Goal: Information Seeking & Learning: Learn about a topic

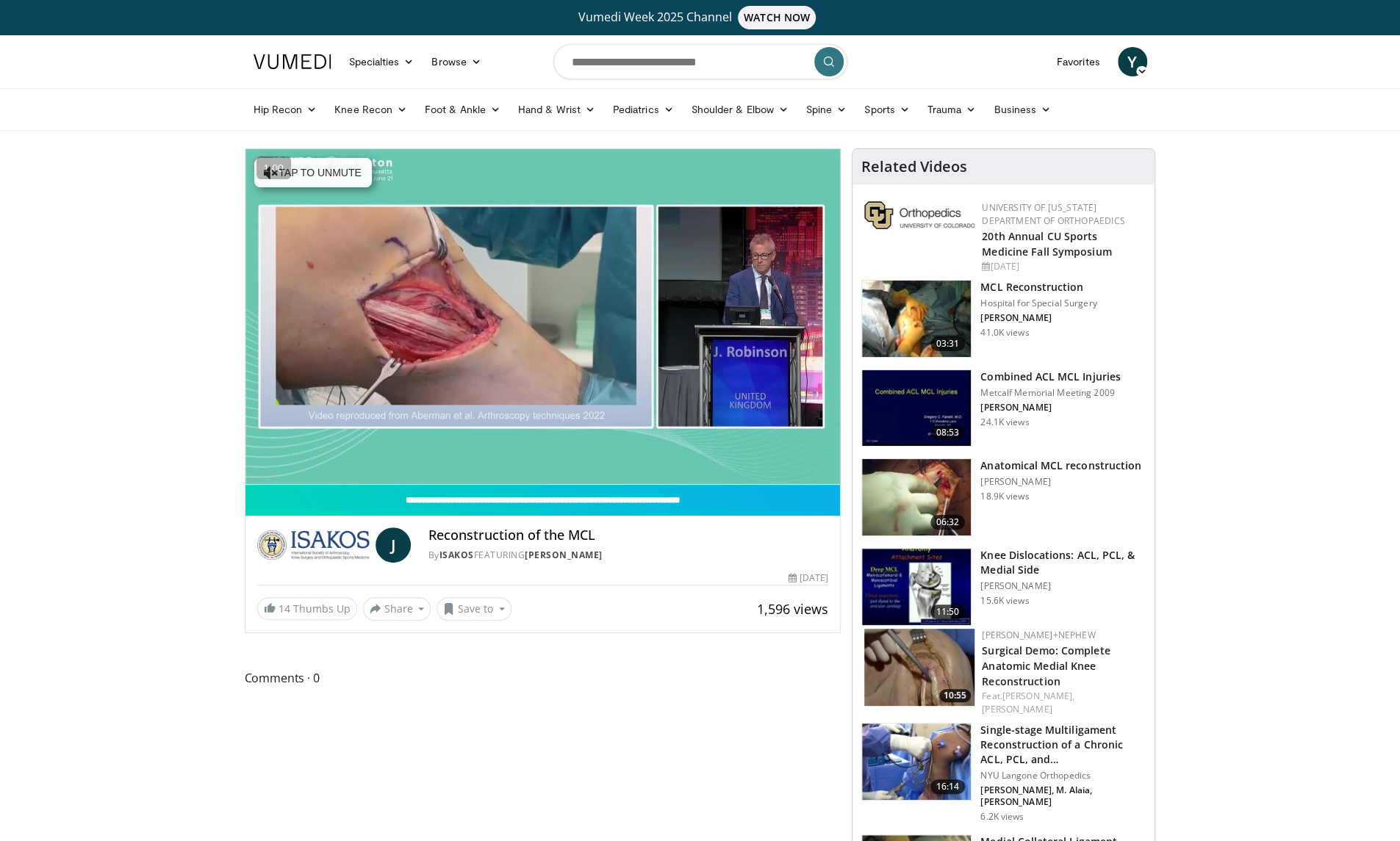
click at [1042, 289] on h3 "MCL Reconstruction" at bounding box center [1039, 287] width 116 height 14
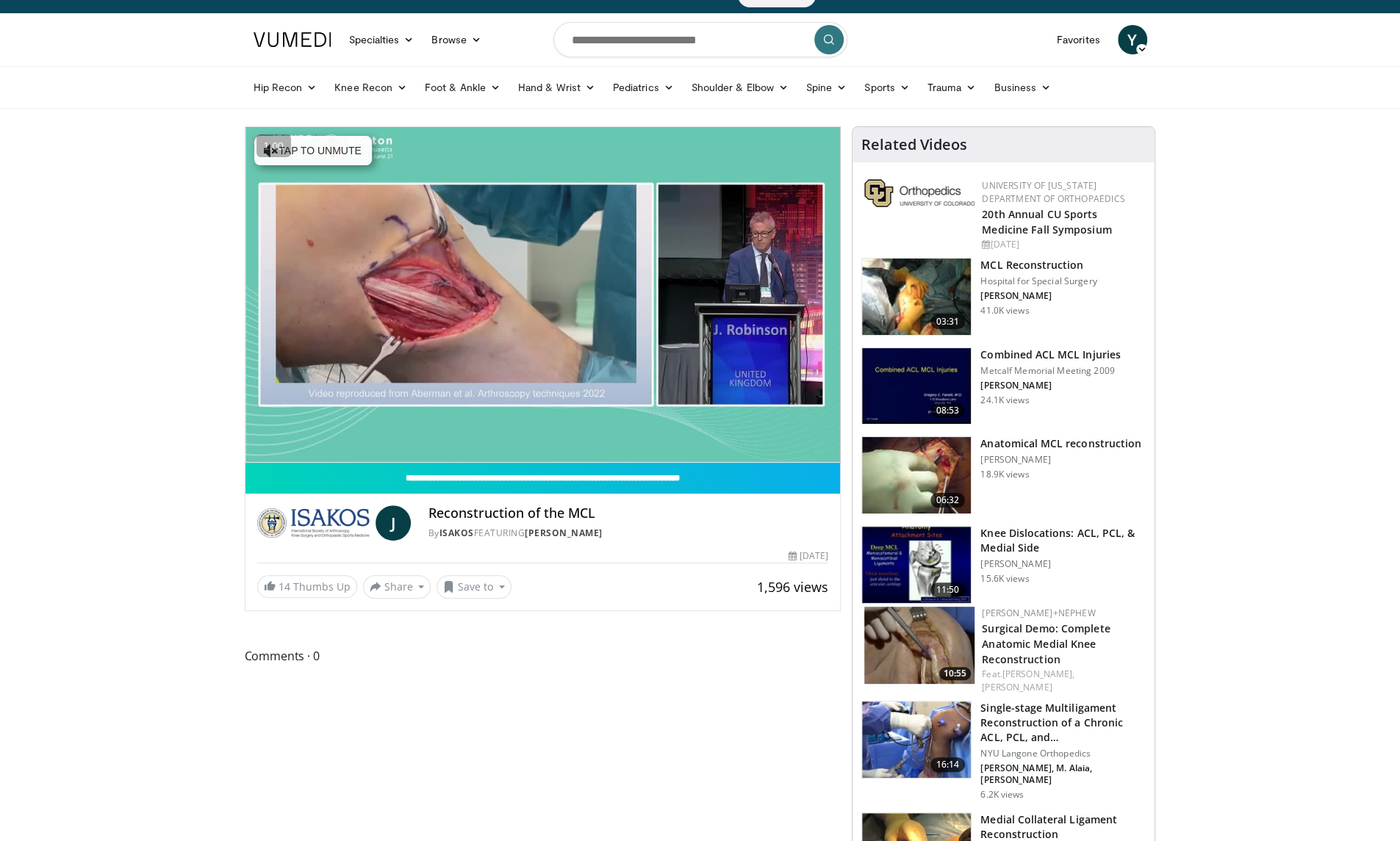
scroll to position [23, 0]
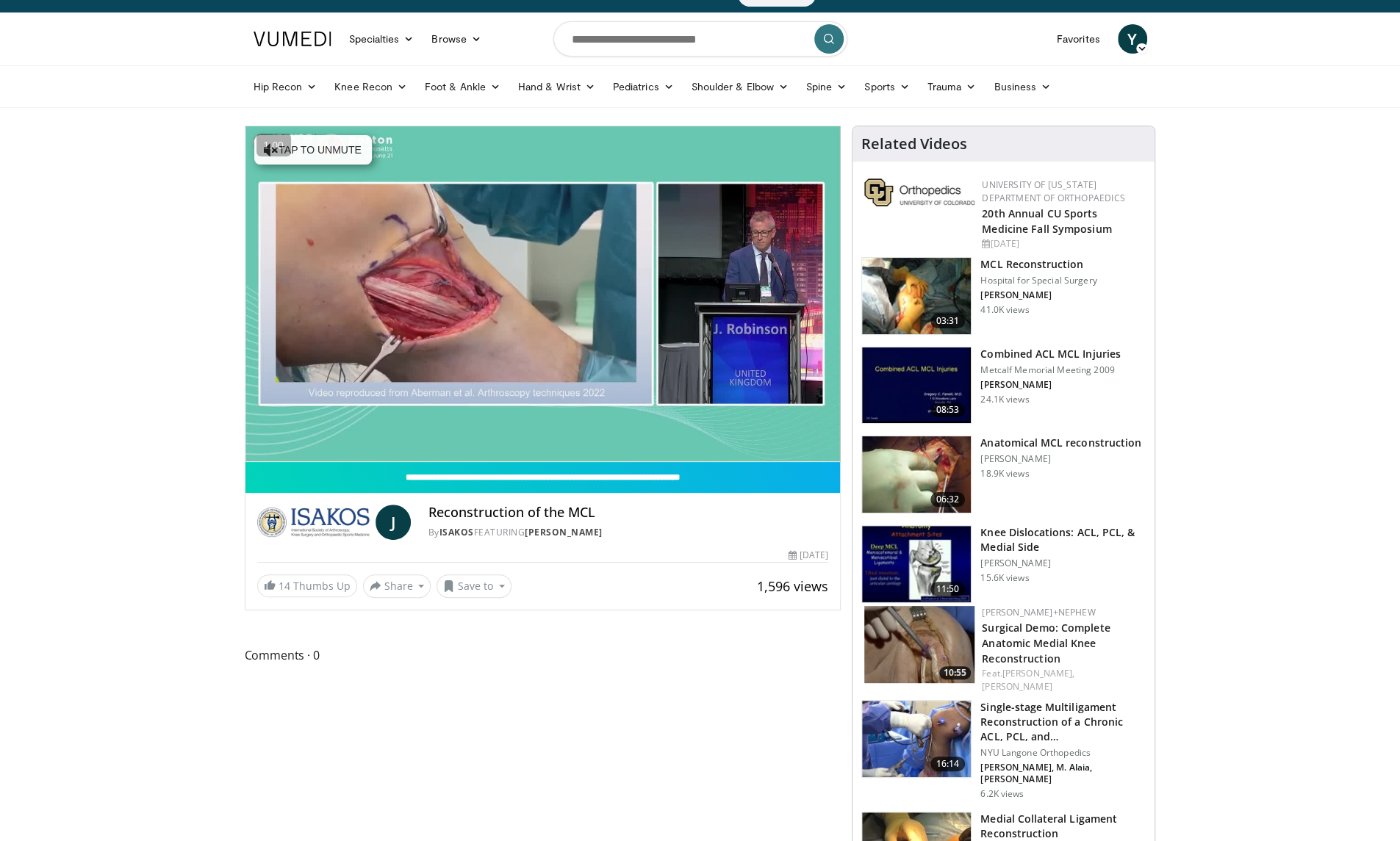
click at [1073, 440] on h3 "Anatomical MCL reconstruction" at bounding box center [1061, 443] width 161 height 14
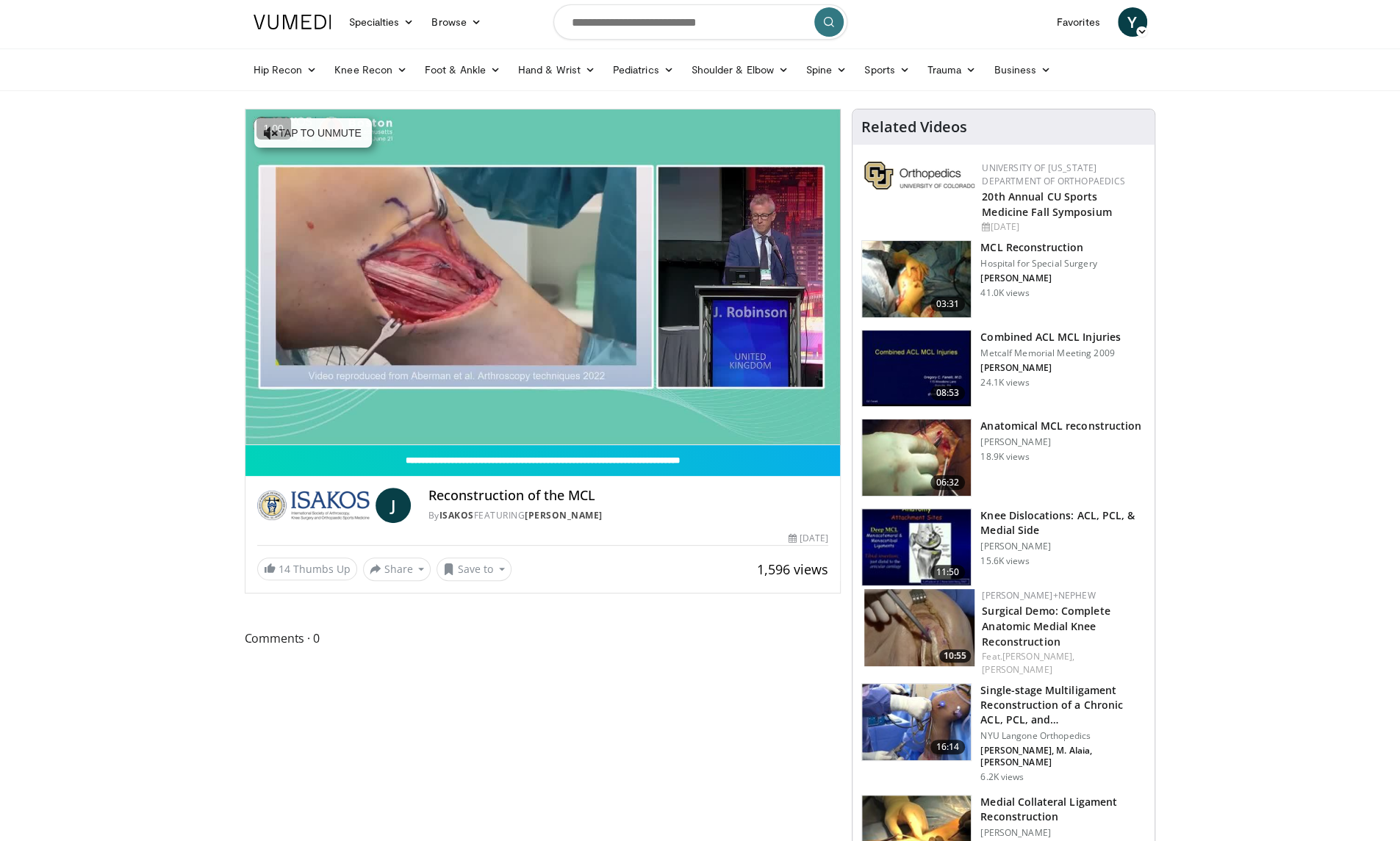
scroll to position [43, 0]
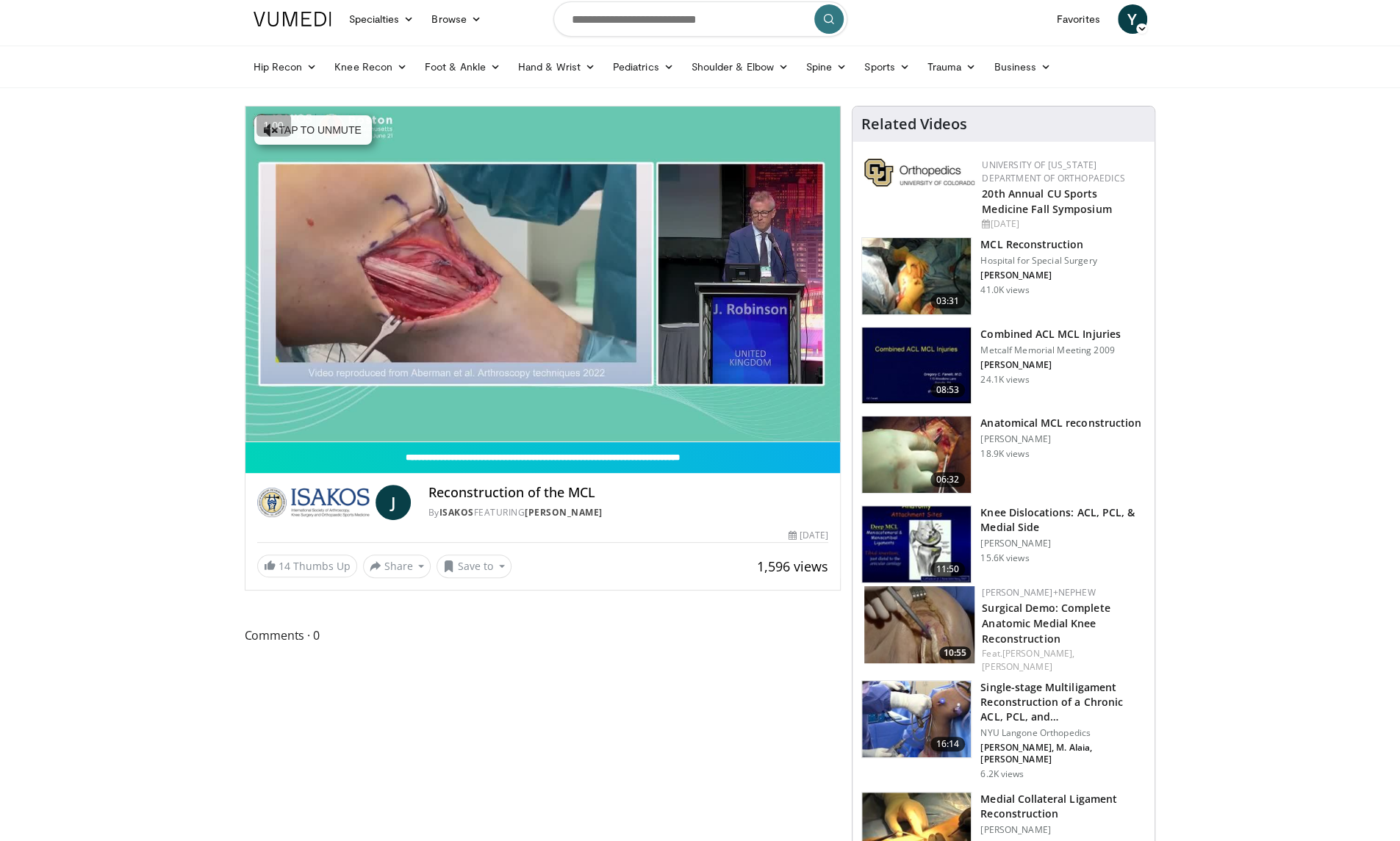
click at [1039, 515] on h3 "Knee Dislocations: ACL, PCL, & Medial Side" at bounding box center [1064, 520] width 166 height 29
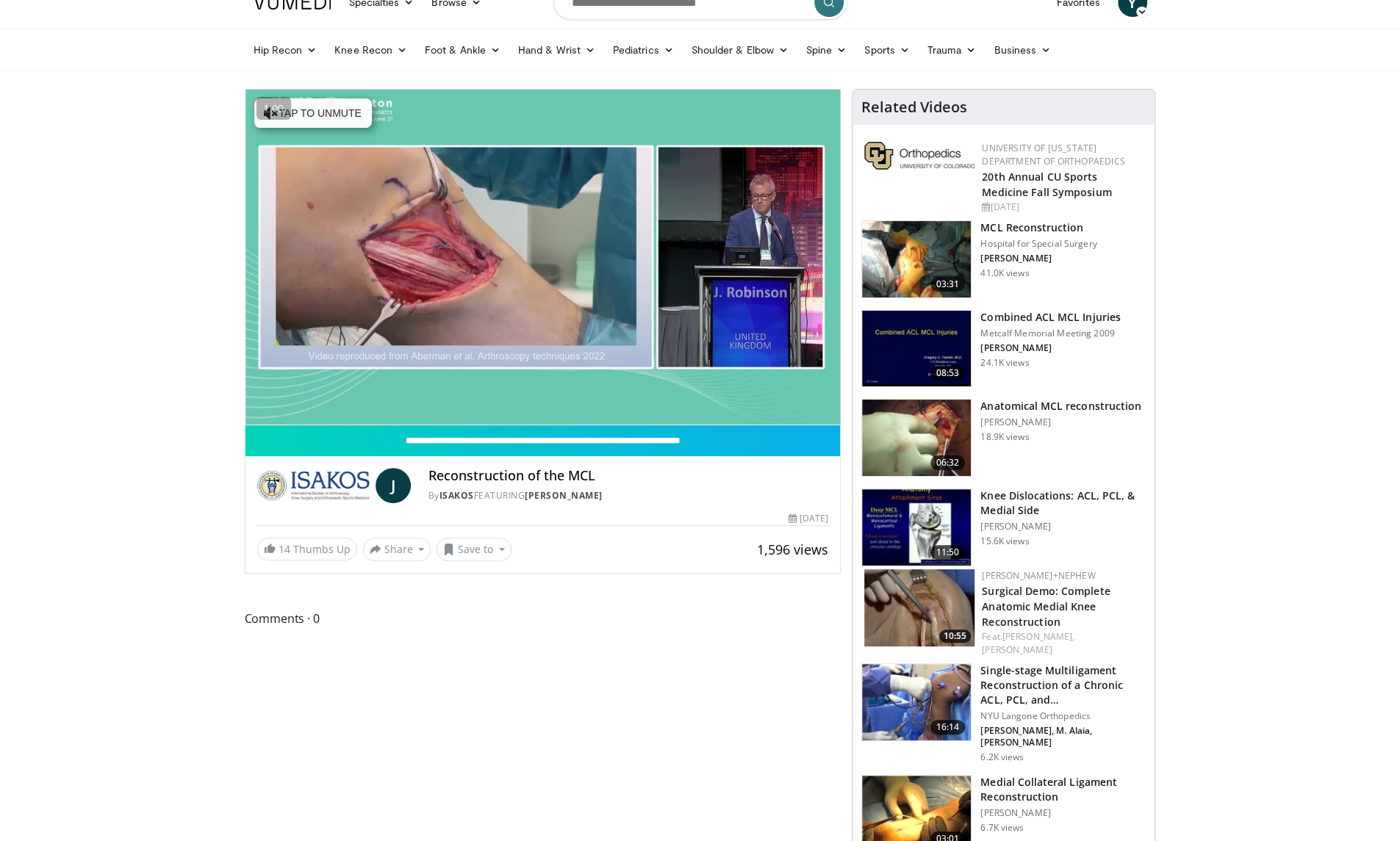
scroll to position [66, 0]
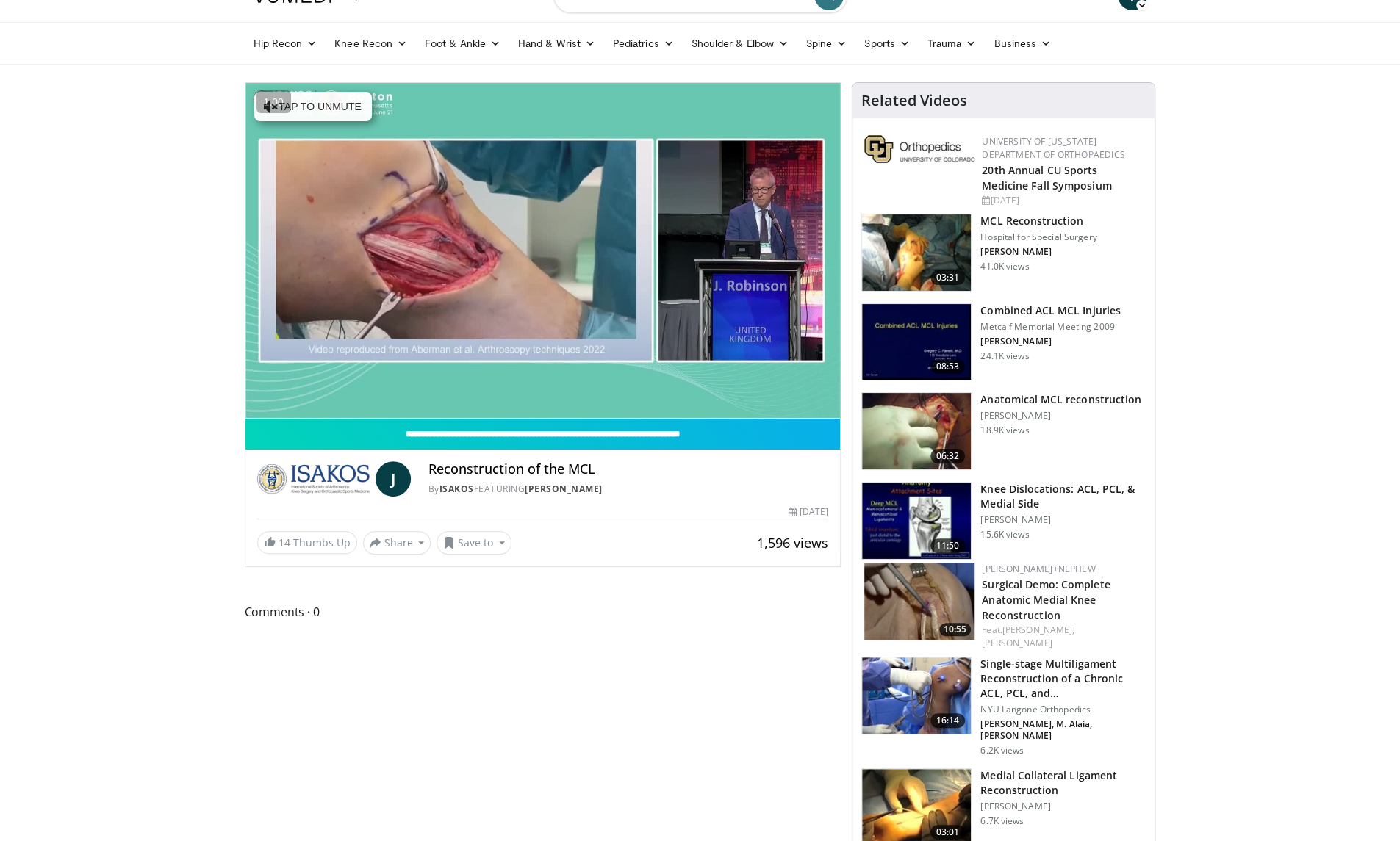
click at [1054, 592] on link "Surgical Demo: Complete Anatomic Medial Knee Reconstruction" at bounding box center [1045, 600] width 128 height 45
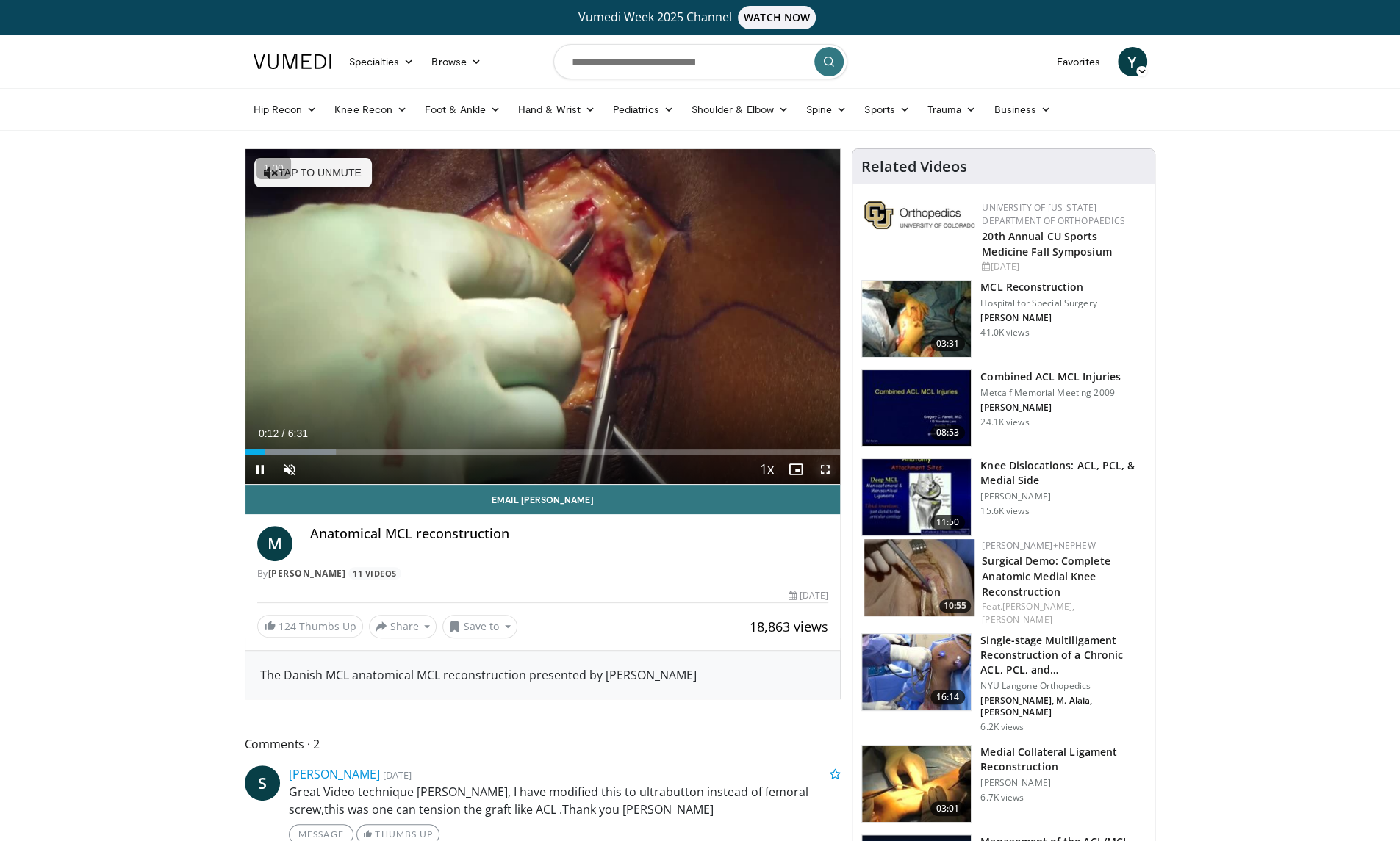
click at [828, 477] on span "Video Player" at bounding box center [825, 469] width 29 height 29
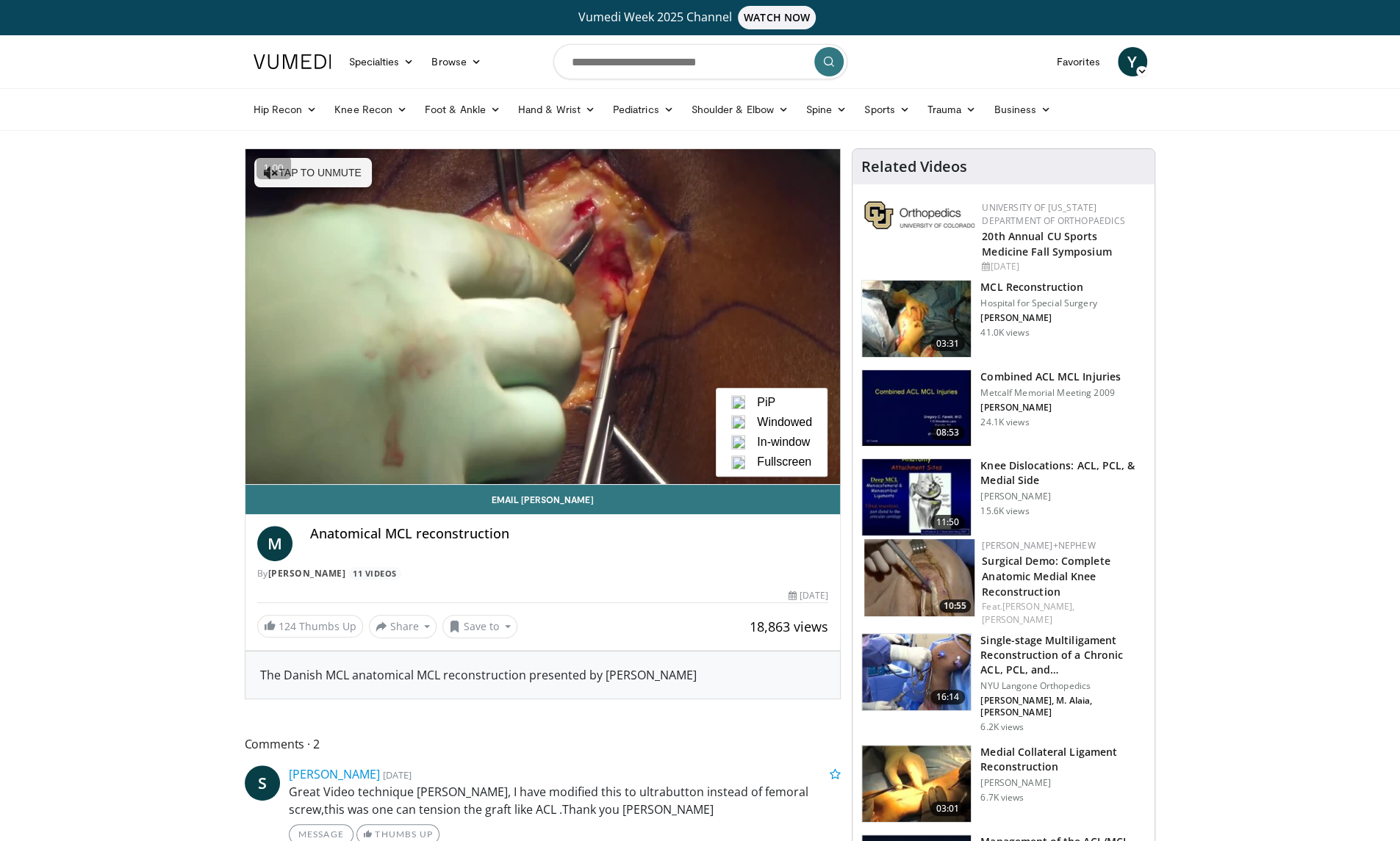
click at [778, 467] on span "Fullscreen" at bounding box center [784, 462] width 54 height 14
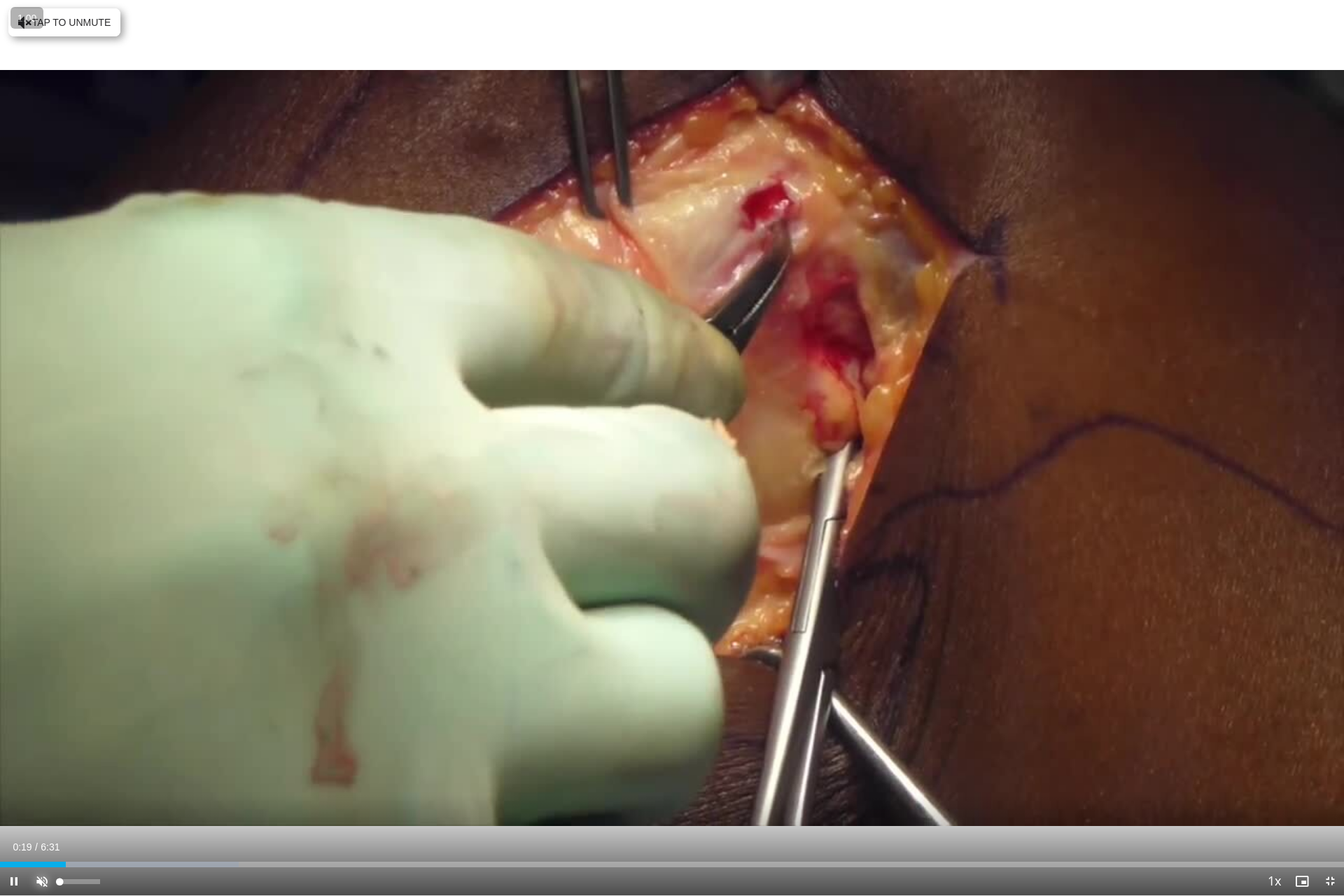
click at [41, 800] on span "Video Player" at bounding box center [42, 881] width 28 height 28
click at [515, 630] on div "10 seconds Tap to unmute" at bounding box center [672, 448] width 1344 height 895
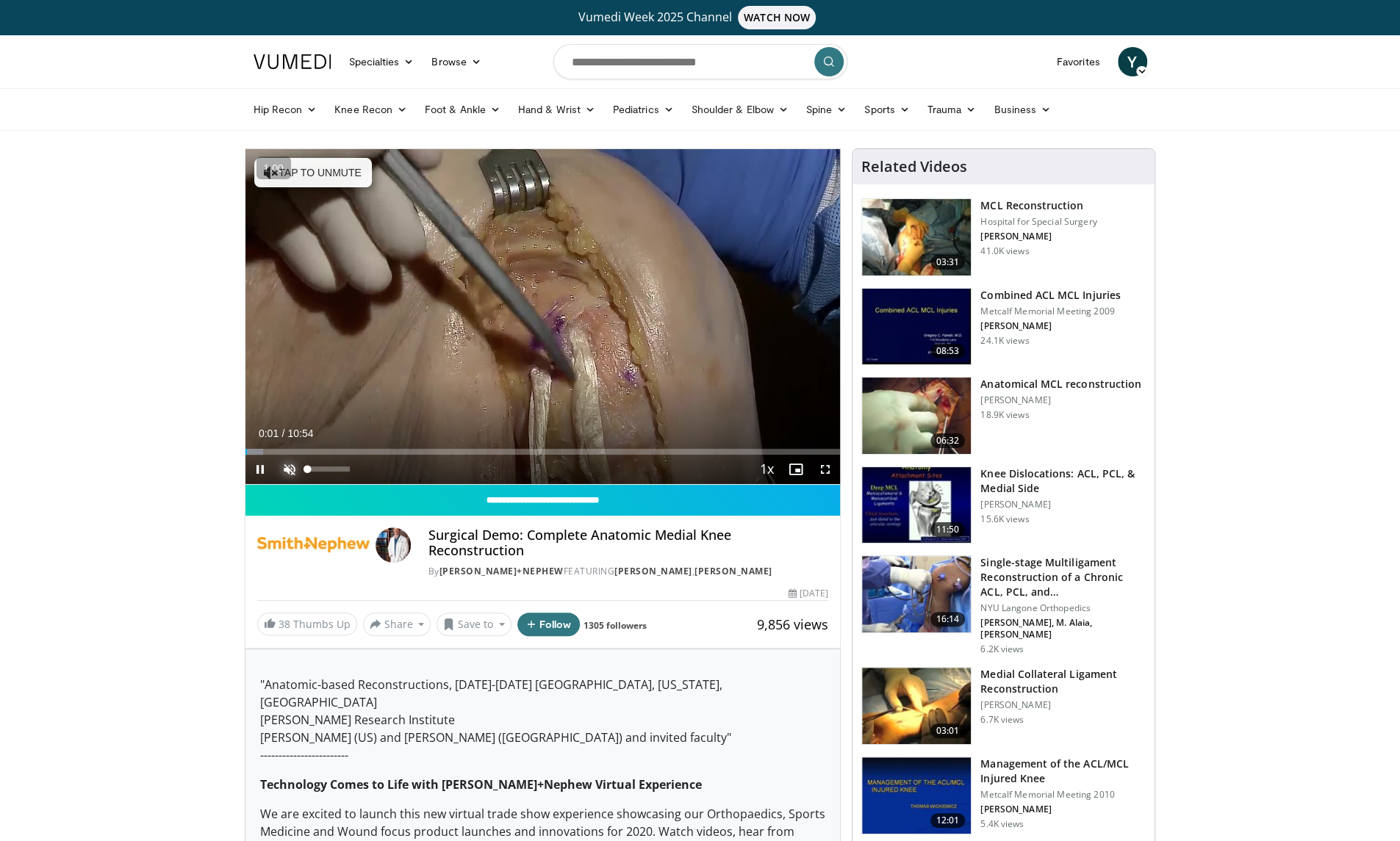
click at [286, 468] on span "Video Player" at bounding box center [289, 469] width 29 height 29
click at [822, 464] on span "Video Player" at bounding box center [825, 469] width 29 height 29
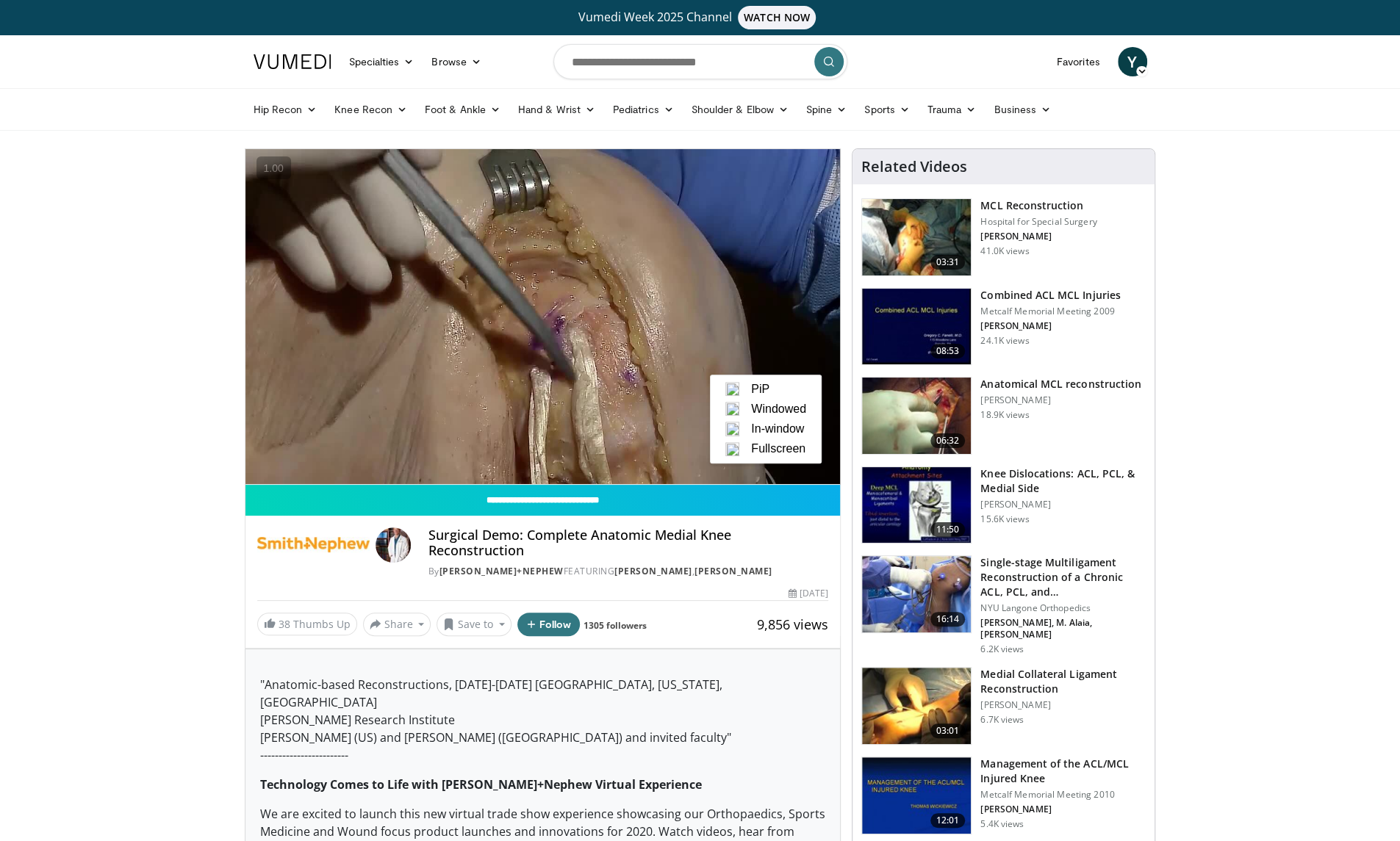
click at [792, 451] on span "Fullscreen" at bounding box center [778, 448] width 54 height 14
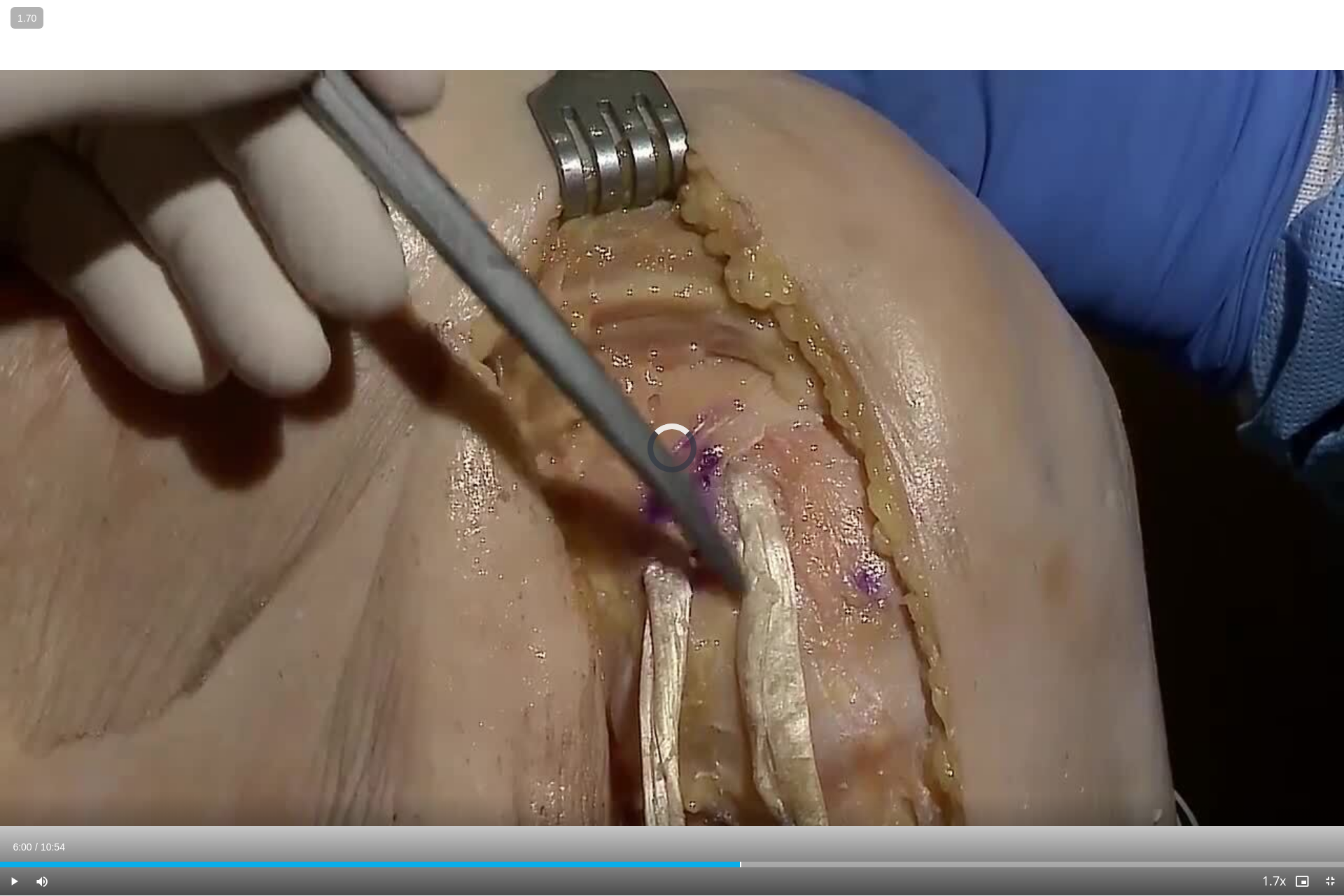
click at [740, 800] on div "Loaded : 0.00% 06:00 06:00" at bounding box center [672, 860] width 1344 height 14
click at [260, 800] on div "06:32" at bounding box center [131, 864] width 261 height 5
click at [794, 800] on div "Loaded : 33.58% 02:36 06:25" at bounding box center [672, 864] width 1344 height 5
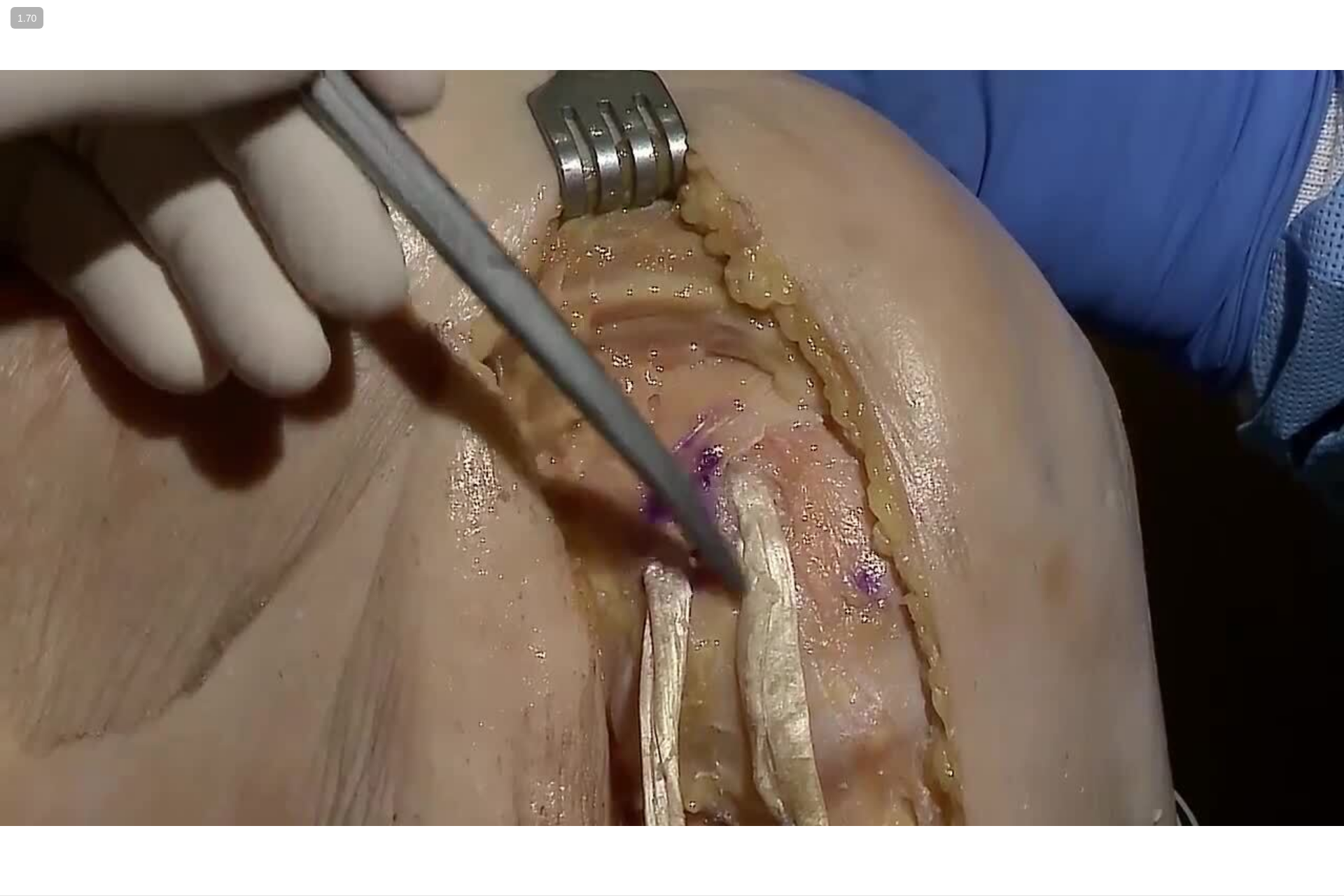
click at [895, 800] on video-js "**********" at bounding box center [672, 448] width 1344 height 896
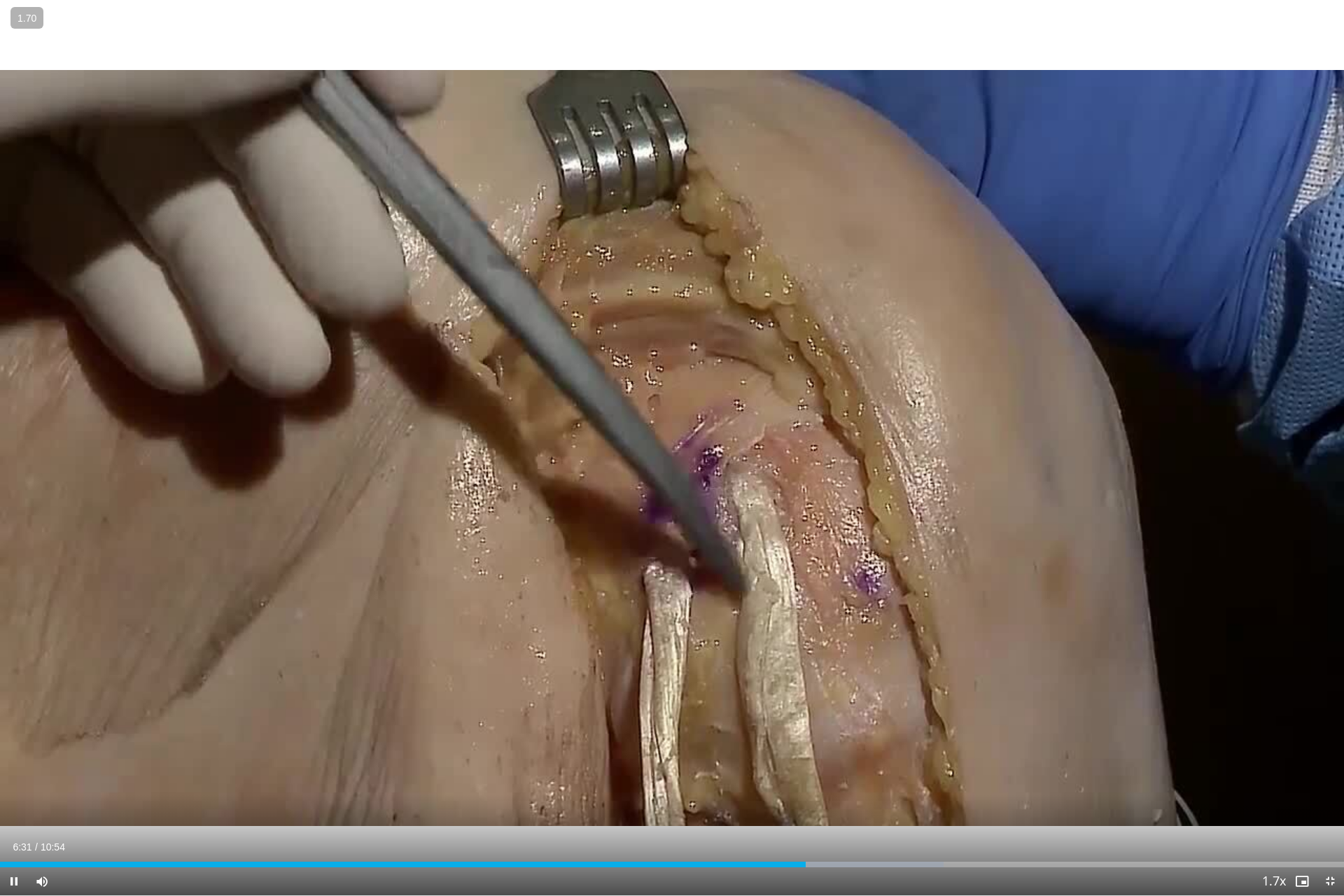
click at [892, 800] on div "Progress Bar" at bounding box center [862, 864] width 162 height 5
click at [948, 800] on div "Loaded : 71.94% 07:16 07:40" at bounding box center [672, 860] width 1344 height 14
click at [999, 800] on div "Loaded : 80.91% 07:50 08:05" at bounding box center [672, 864] width 1344 height 5
click at [1054, 800] on div "Loaded : 82.65% 08:09 08:32" at bounding box center [672, 864] width 1344 height 5
click at [550, 800] on div "04:28" at bounding box center [275, 864] width 551 height 5
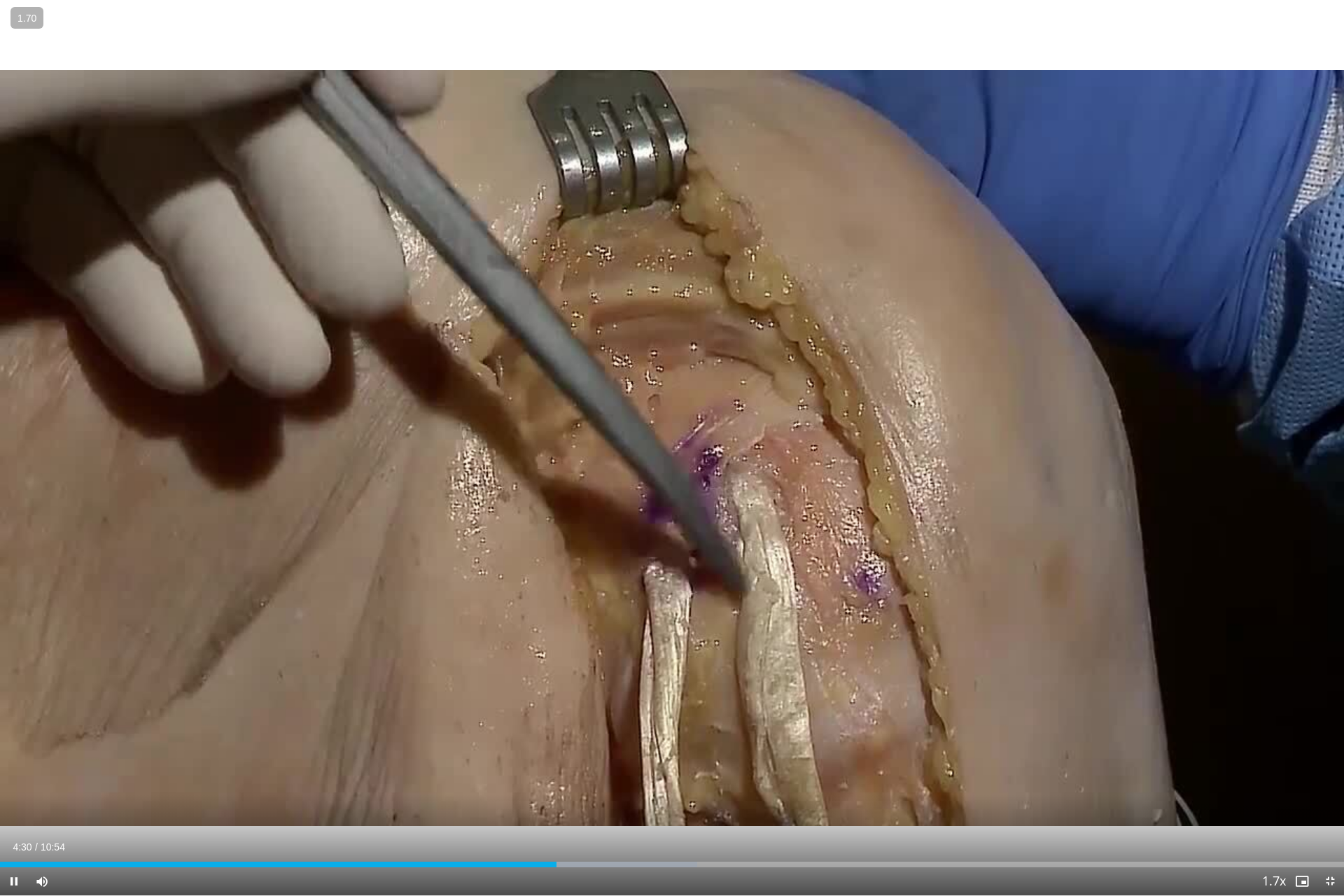
click at [579, 800] on div "Progress Bar" at bounding box center [616, 864] width 162 height 5
click at [610, 800] on div "Loaded : 53.43% 04:43 04:59" at bounding box center [672, 864] width 1344 height 5
click at [640, 800] on div "Loaded : 55.10% 05:00 05:11" at bounding box center [672, 860] width 1344 height 14
click at [675, 800] on div "Loaded : 58.01% 05:28 05:28" at bounding box center [672, 860] width 1344 height 14
click at [715, 800] on div "Loaded : 59.69% 05:30 05:47" at bounding box center [672, 860] width 1344 height 14
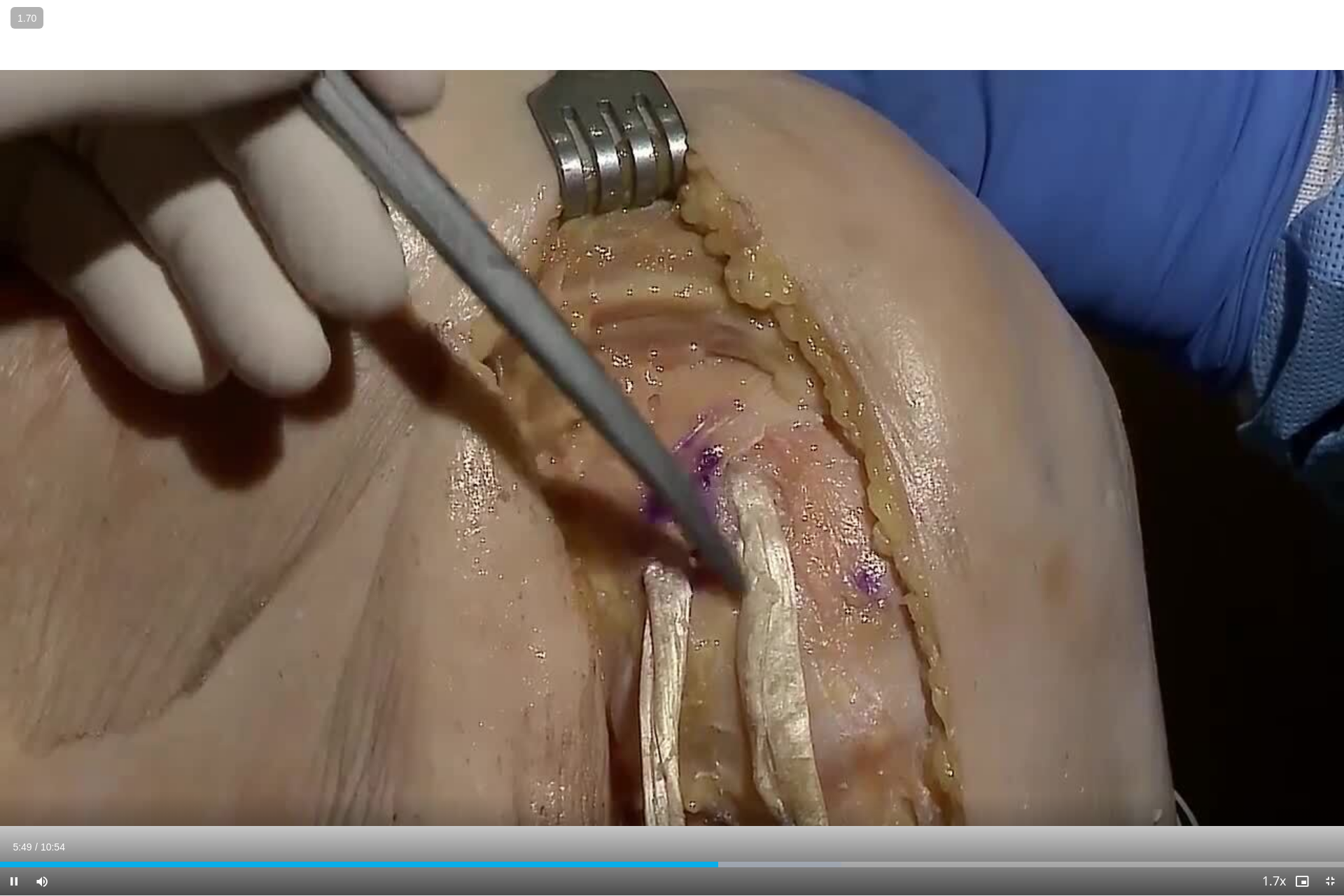
click at [759, 800] on div "Loaded : 62.59% 05:49 06:09" at bounding box center [672, 860] width 1344 height 14
